Goal: Complete application form

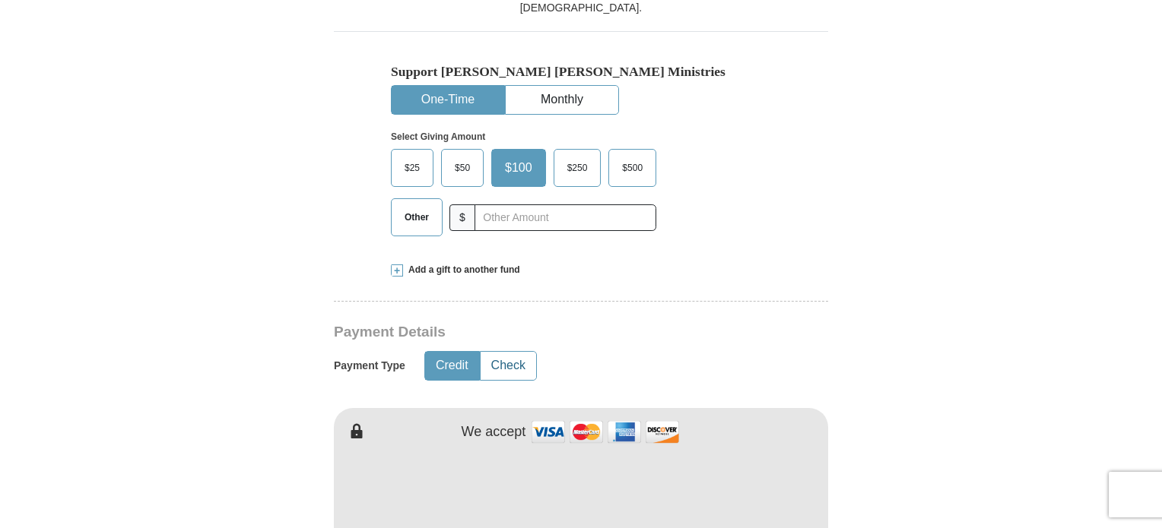
scroll to position [456, 0]
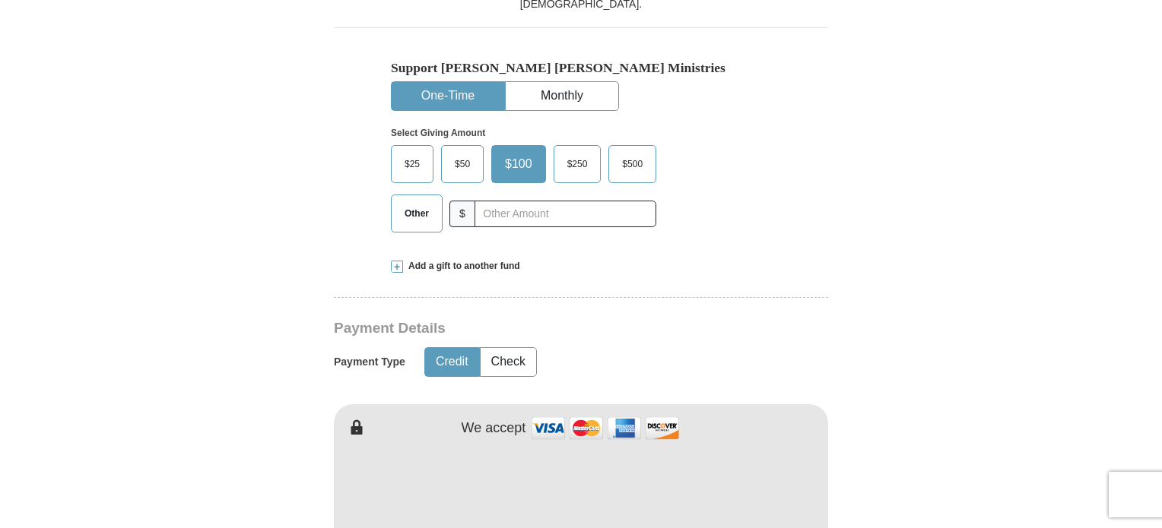
type input "Ivy"
type input "[PERSON_NAME]"
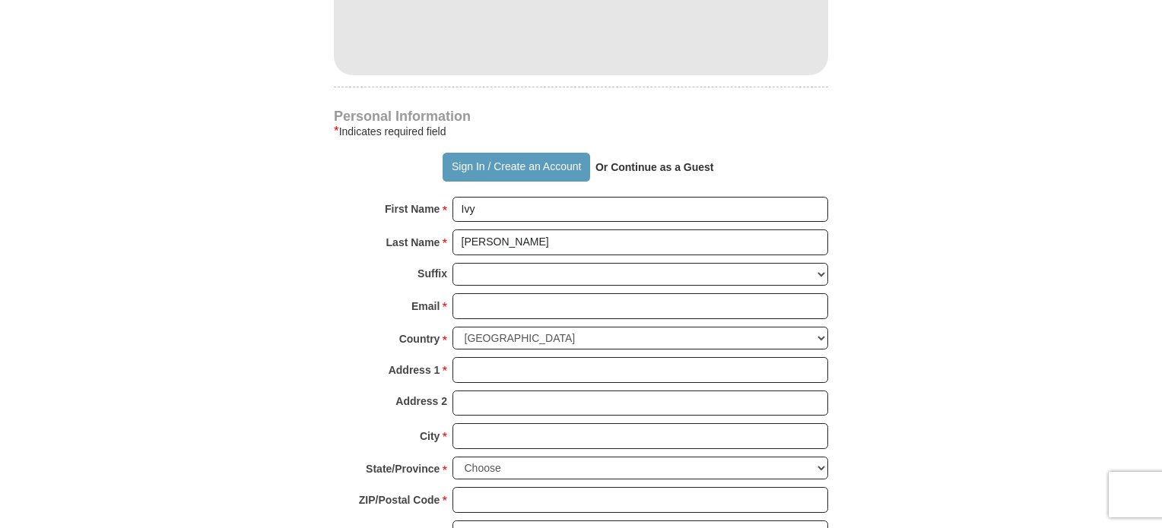
scroll to position [988, 0]
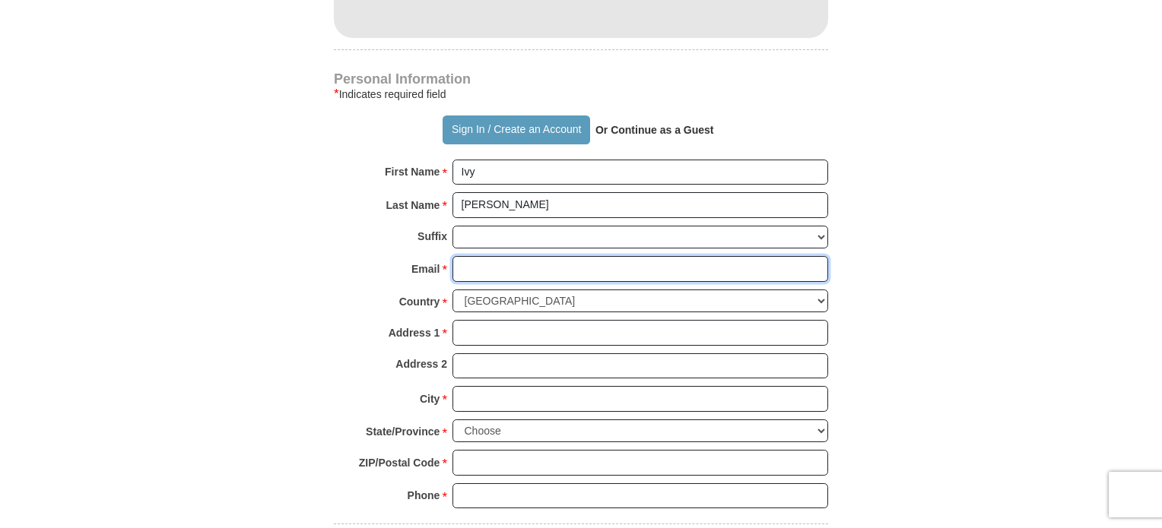
click at [471, 265] on input "Email *" at bounding box center [640, 269] width 376 height 26
type input "[EMAIL_ADDRESS][DOMAIN_NAME]"
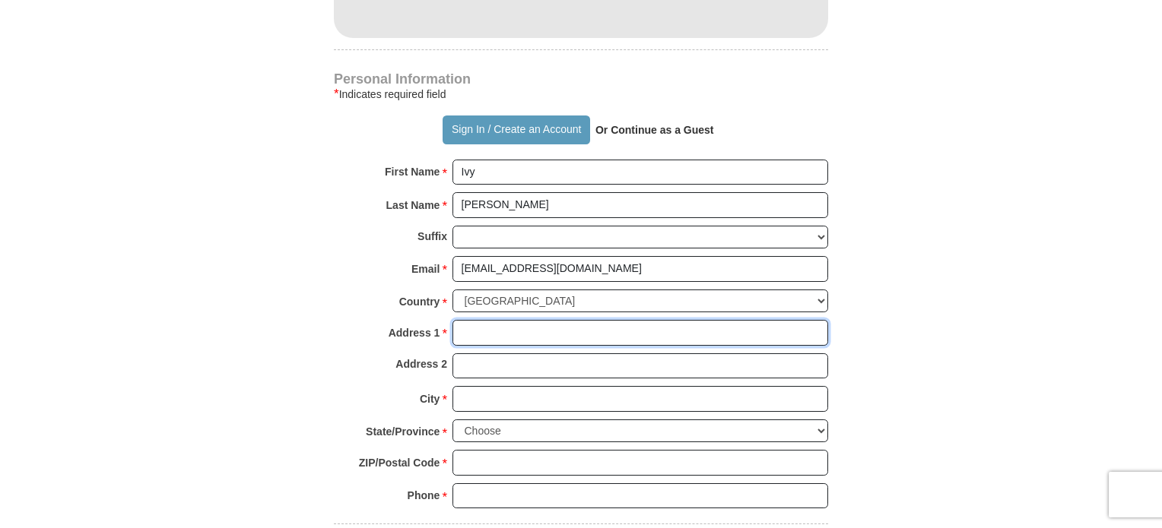
type input "[STREET_ADDRESS]"
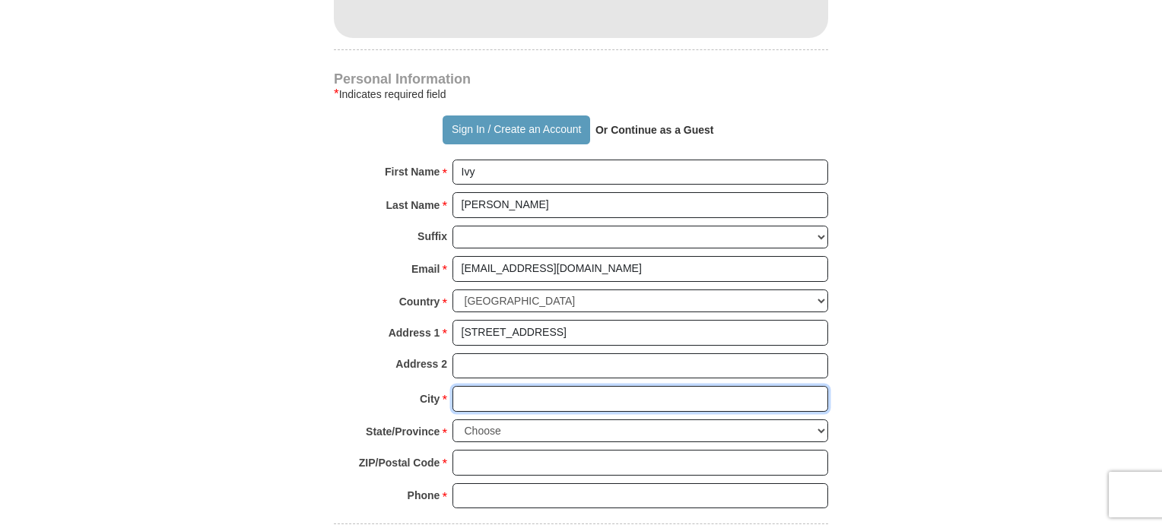
type input "[PERSON_NAME]"
select select "MS"
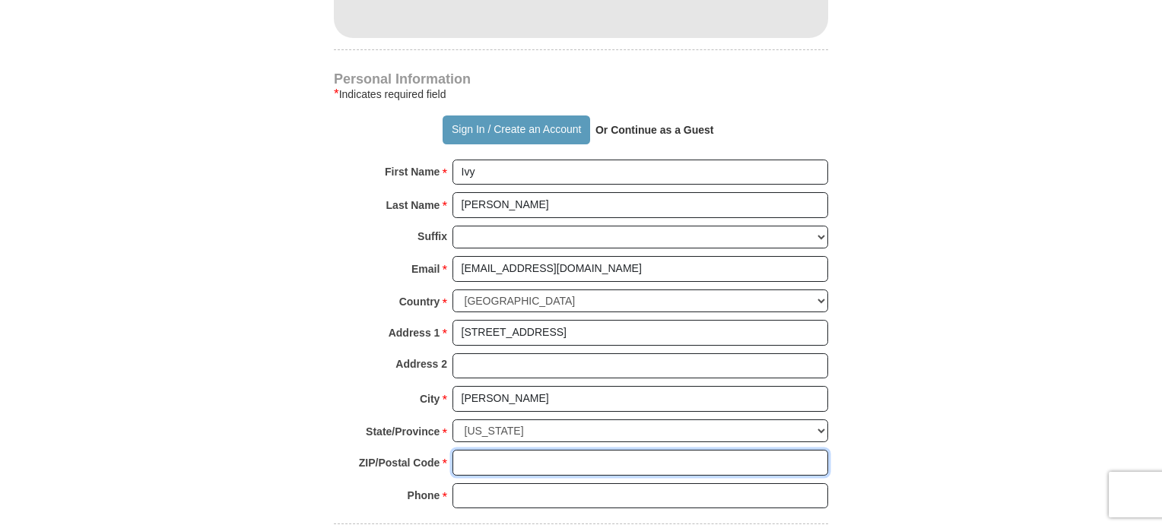
type input "39574-4408"
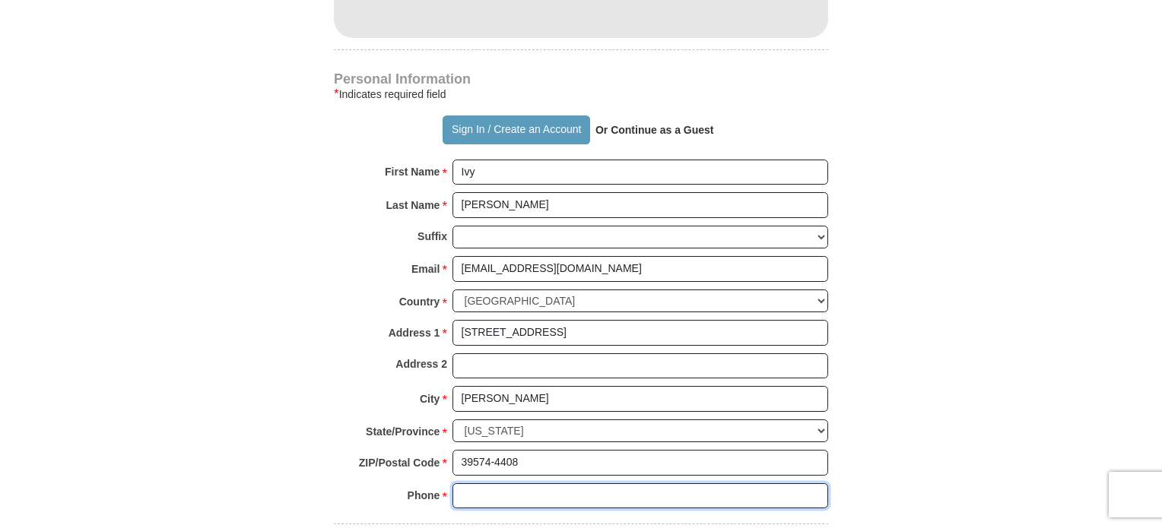
type input "2284240584"
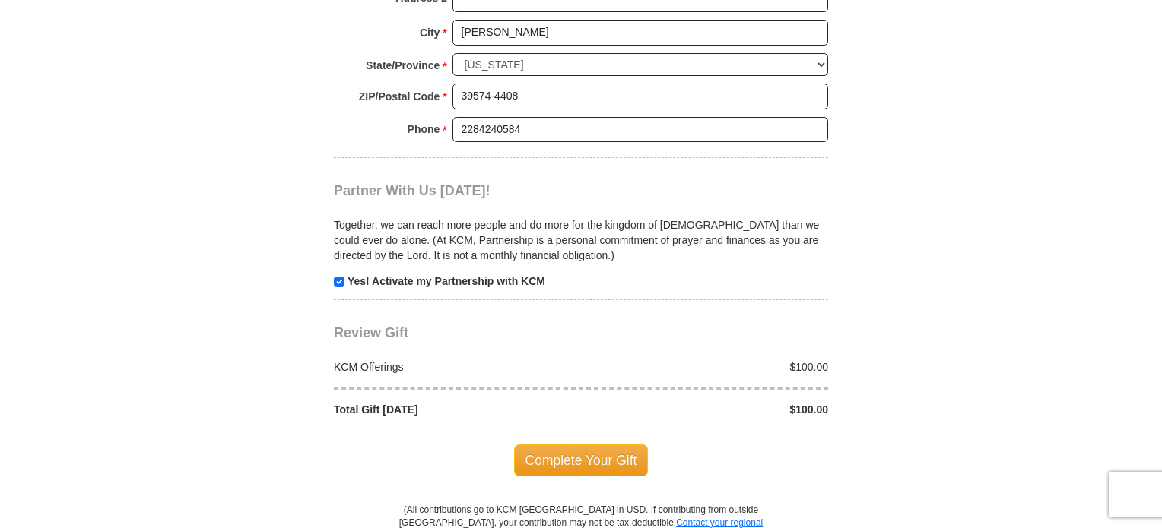
scroll to position [1368, 0]
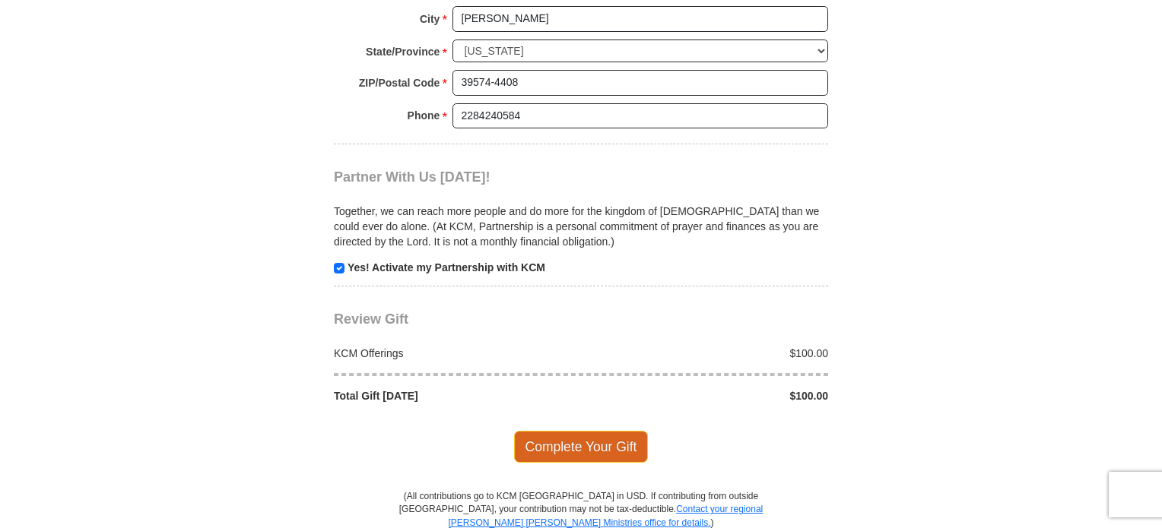
click at [544, 434] on span "Complete Your Gift" at bounding box center [581, 447] width 135 height 32
